Goal: Task Accomplishment & Management: Use online tool/utility

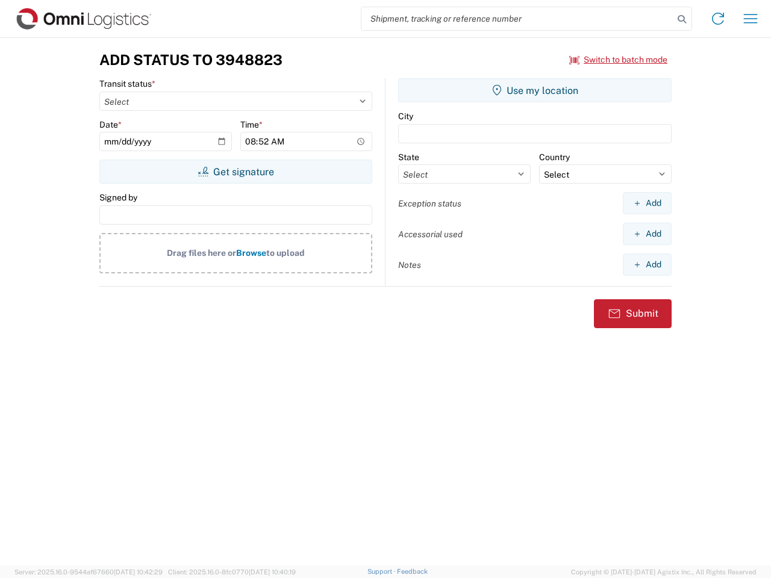
click at [517, 19] on input "search" at bounding box center [517, 18] width 312 height 23
click at [682, 19] on icon at bounding box center [681, 19] width 17 height 17
click at [718, 19] on icon at bounding box center [717, 18] width 19 height 19
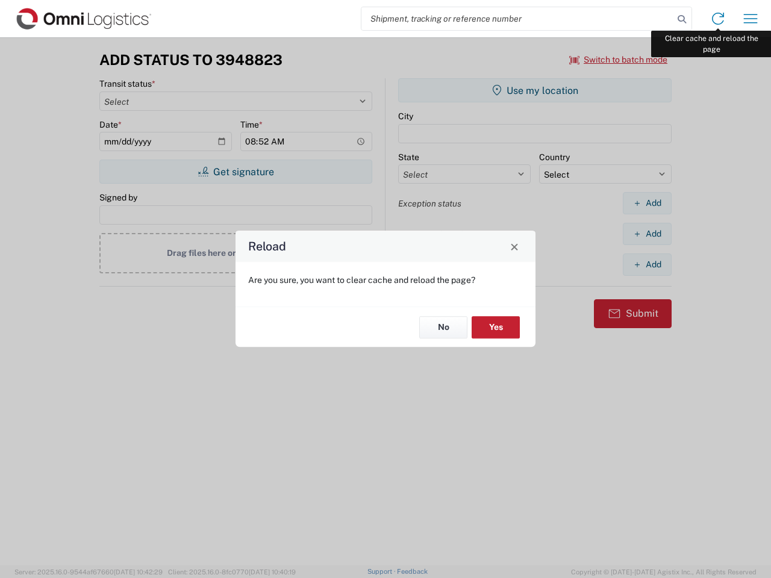
click at [751, 19] on div "Reload Are you sure, you want to clear cache and reload the page? No Yes" at bounding box center [385, 289] width 771 height 578
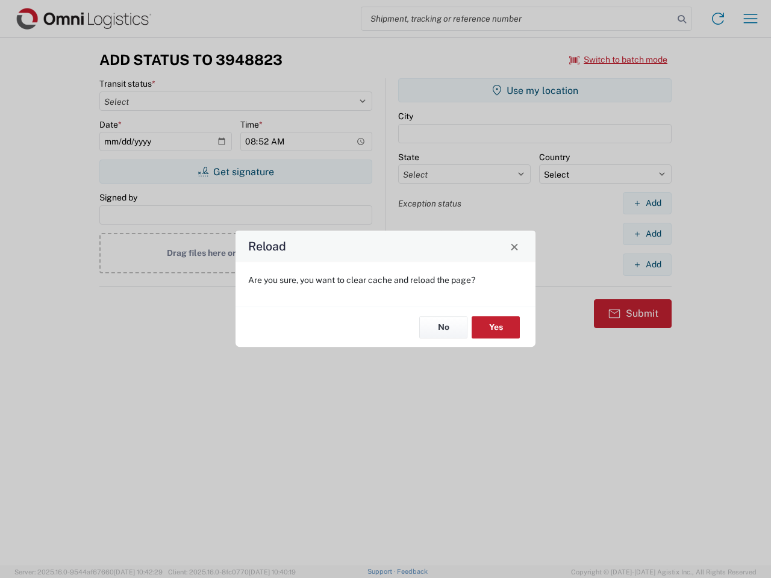
click at [619, 60] on div "Reload Are you sure, you want to clear cache and reload the page? No Yes" at bounding box center [385, 289] width 771 height 578
click at [236, 172] on div "Reload Are you sure, you want to clear cache and reload the page? No Yes" at bounding box center [385, 289] width 771 height 578
click at [535, 90] on div "Reload Are you sure, you want to clear cache and reload the page? No Yes" at bounding box center [385, 289] width 771 height 578
click at [647, 203] on div "Reload Are you sure, you want to clear cache and reload the page? No Yes" at bounding box center [385, 289] width 771 height 578
click at [647, 234] on div "Reload Are you sure, you want to clear cache and reload the page? No Yes" at bounding box center [385, 289] width 771 height 578
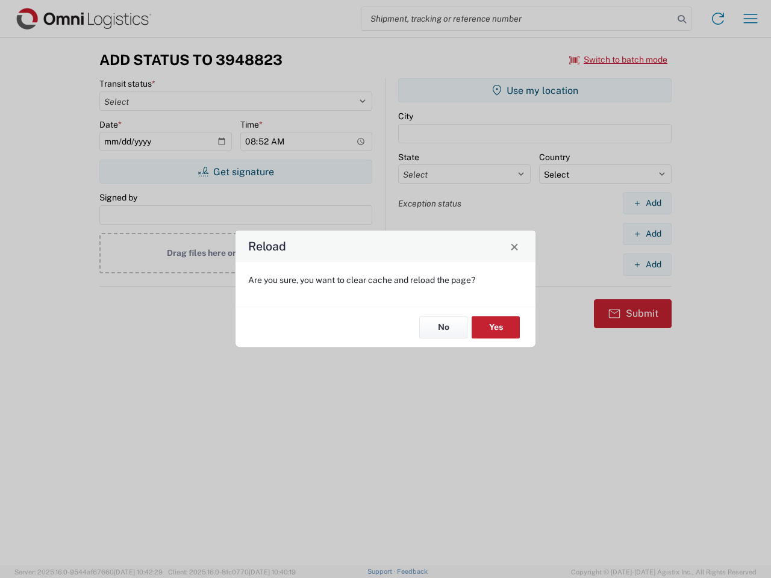
click at [647, 264] on div "Reload Are you sure, you want to clear cache and reload the page? No Yes" at bounding box center [385, 289] width 771 height 578
